Goal: Information Seeking & Learning: Check status

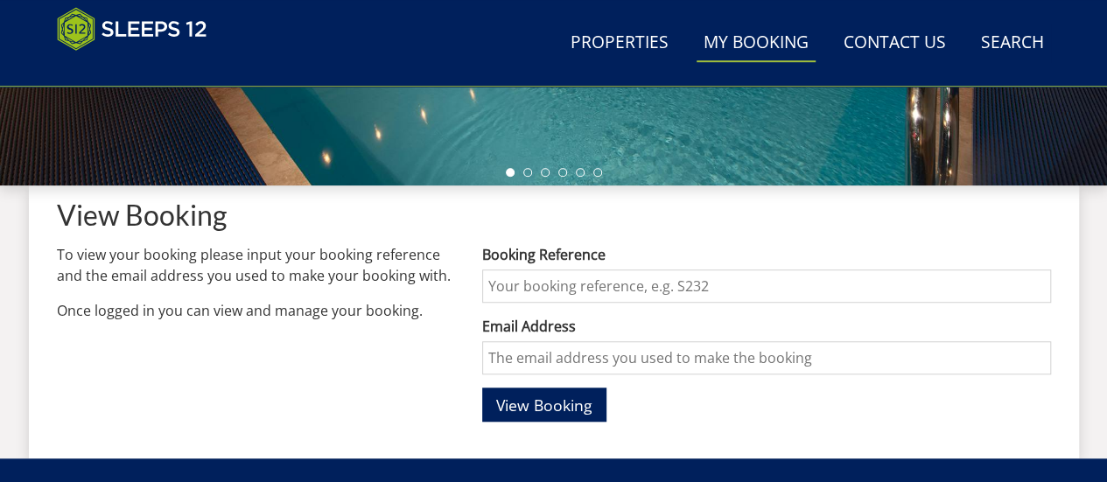
scroll to position [554, 0]
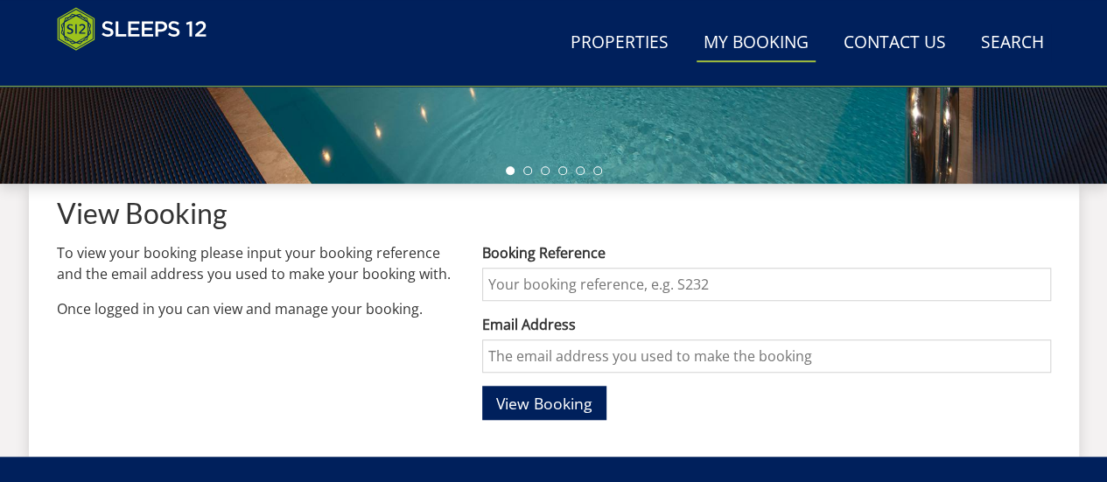
click at [669, 273] on input "Booking Reference" at bounding box center [766, 284] width 568 height 33
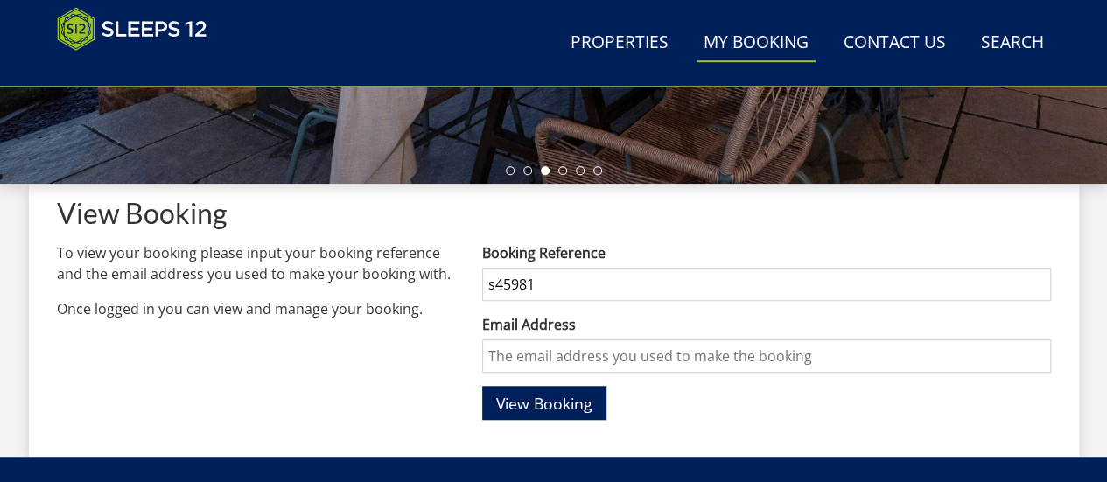
type input "s45981"
click at [612, 359] on input "Email Address" at bounding box center [766, 356] width 568 height 33
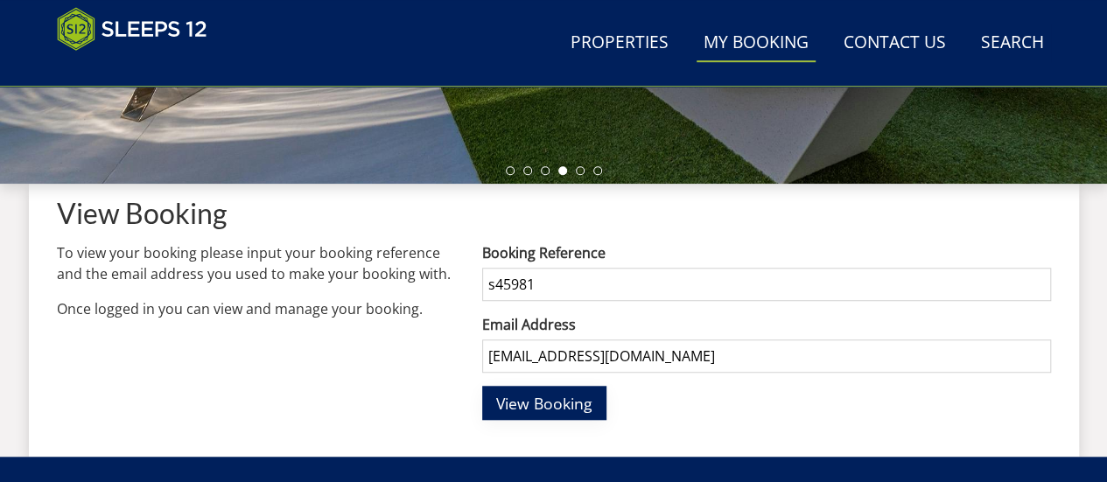
type input "[EMAIL_ADDRESS][DOMAIN_NAME]"
click at [578, 407] on span "View Booking" at bounding box center [544, 403] width 96 height 21
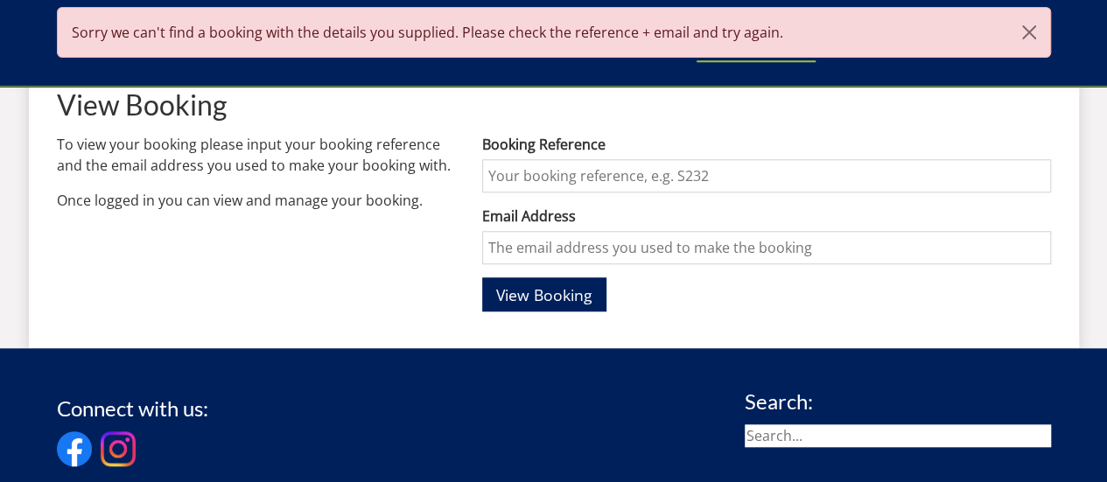
scroll to position [678, 0]
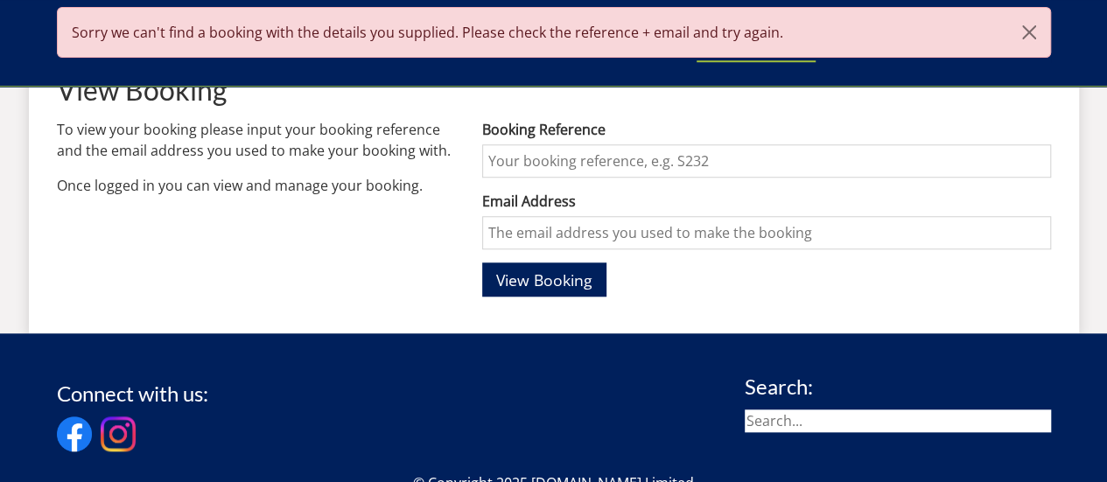
click at [715, 169] on input "Booking Reference" at bounding box center [766, 160] width 568 height 33
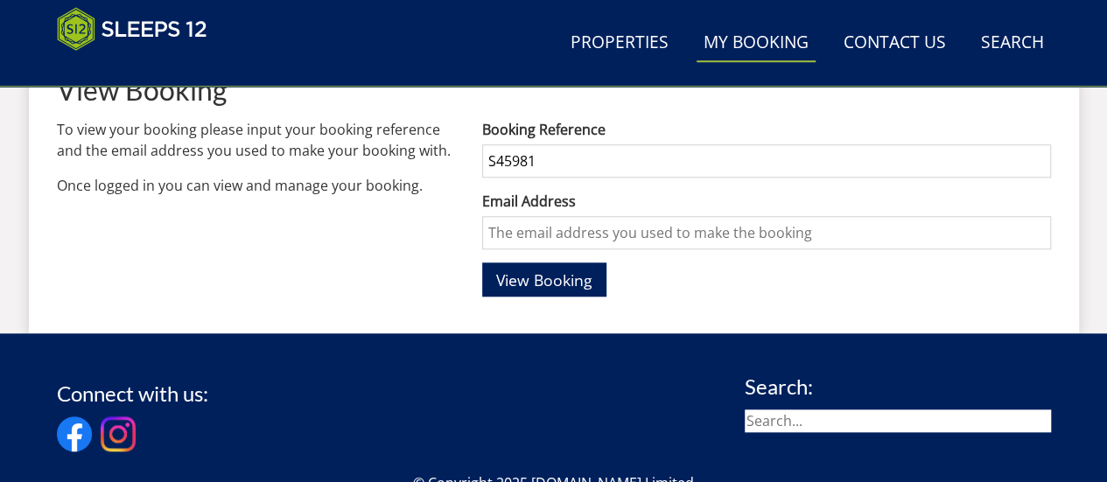
type input "S45981"
click at [731, 230] on input "Email Address" at bounding box center [766, 232] width 568 height 33
type input "[EMAIL_ADDRESS][DOMAIN_NAME]"
click at [576, 276] on span "View Booking" at bounding box center [544, 280] width 96 height 21
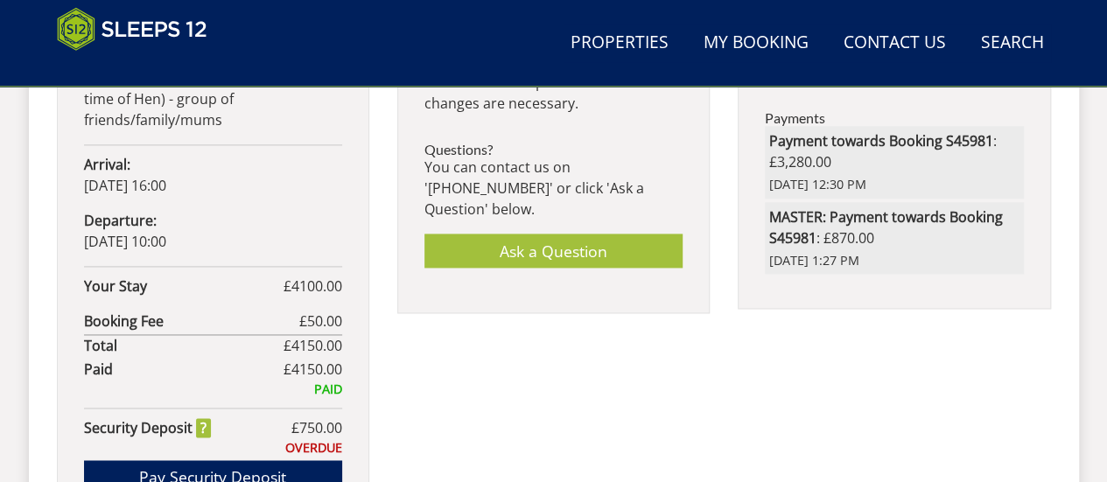
scroll to position [1145, 0]
